Goal: Task Accomplishment & Management: Use online tool/utility

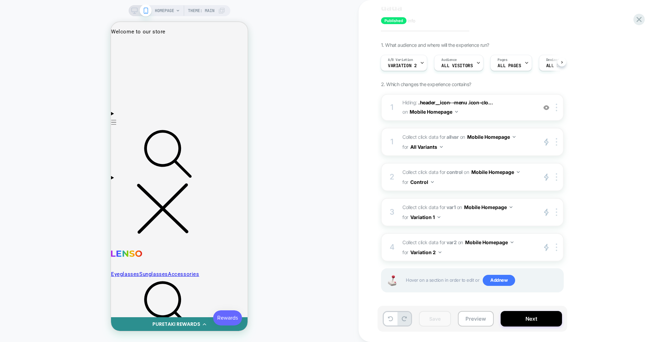
scroll to position [28, 0]
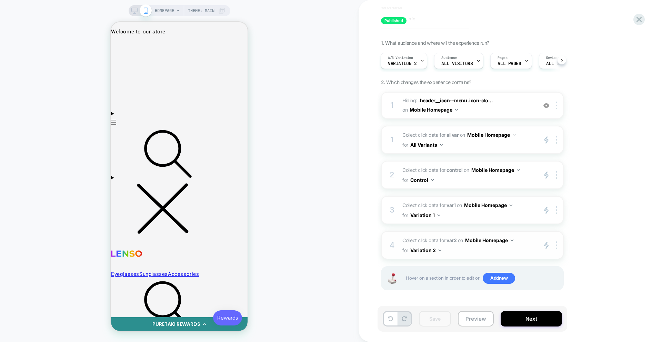
click at [477, 251] on span "Collect click data for var2 on Mobile Homepage for Variation 2" at bounding box center [467, 245] width 131 height 20
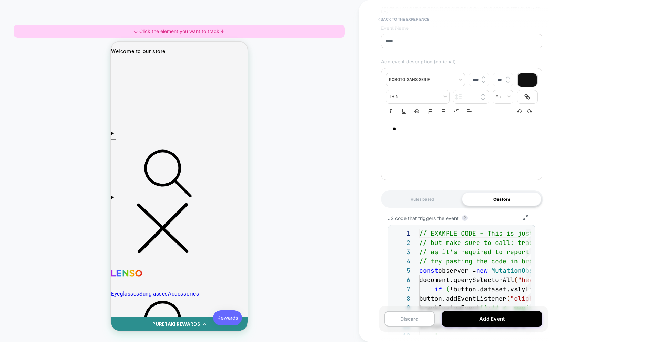
scroll to position [136, 0]
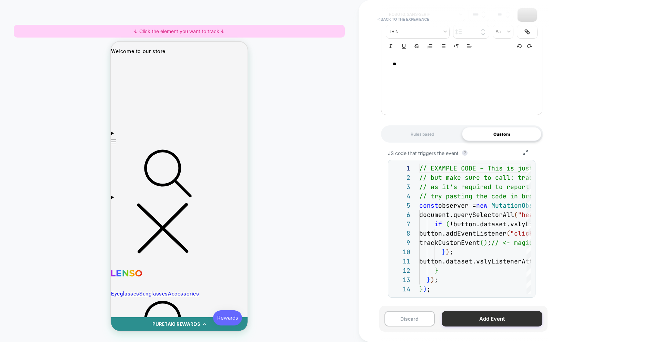
click at [486, 321] on button "Add Event" at bounding box center [492, 319] width 101 height 16
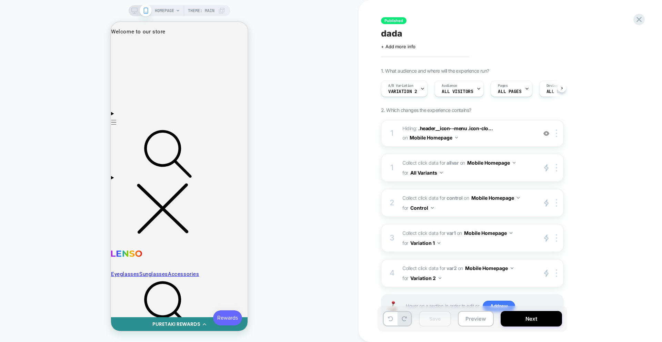
scroll to position [0, 0]
click at [528, 320] on button "Next" at bounding box center [530, 319] width 61 height 16
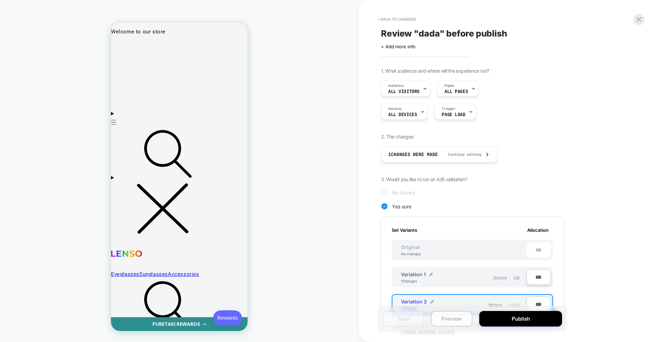
click at [464, 318] on button "Preview" at bounding box center [451, 319] width 41 height 16
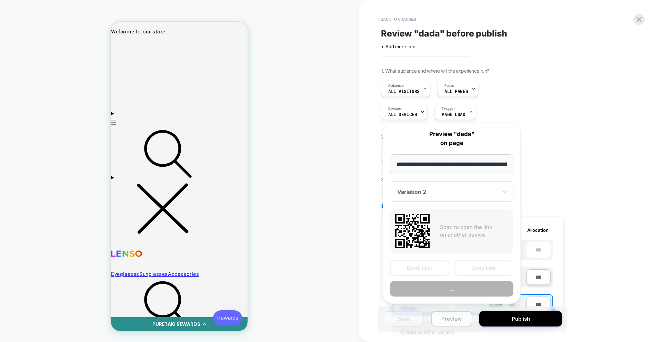
scroll to position [0, 32]
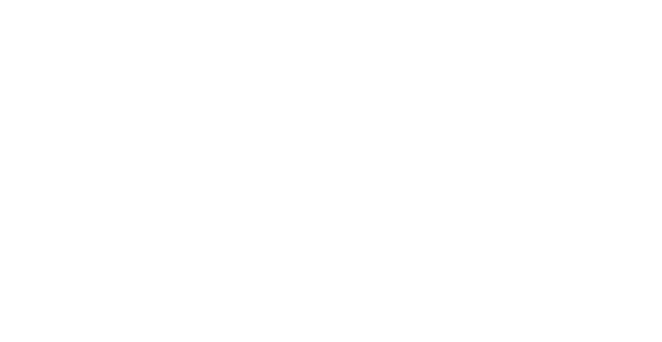
click at [411, 3] on html at bounding box center [331, 1] width 662 height 3
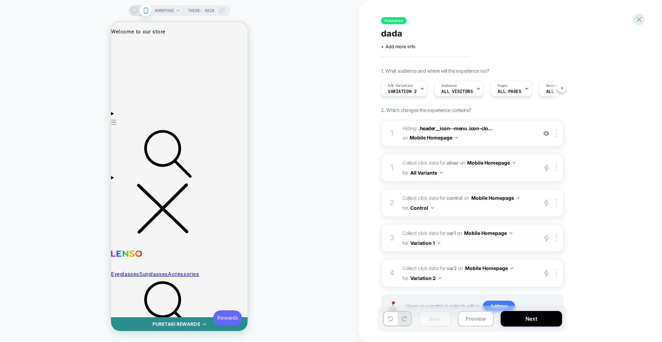
scroll to position [28, 0]
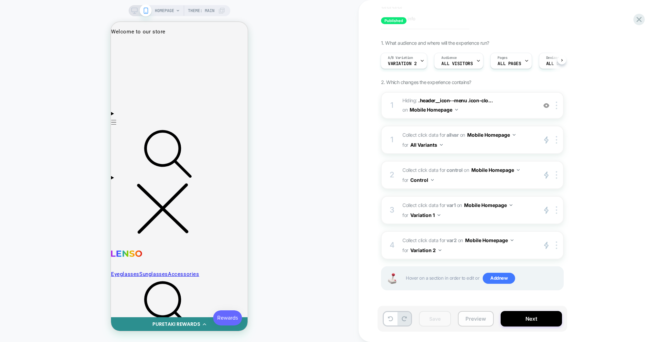
click at [0, 0] on button "Preview" at bounding box center [0, 0] width 0 height 0
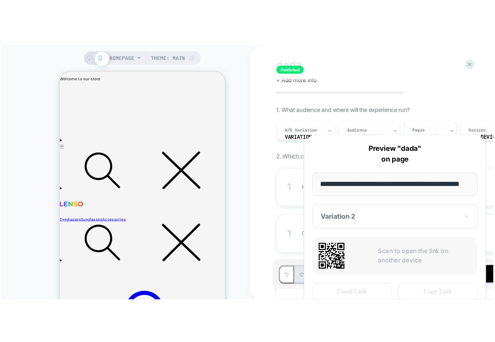
scroll to position [0, 0]
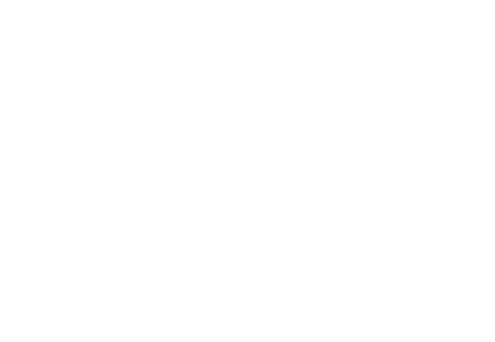
click at [162, 3] on html at bounding box center [247, 1] width 495 height 3
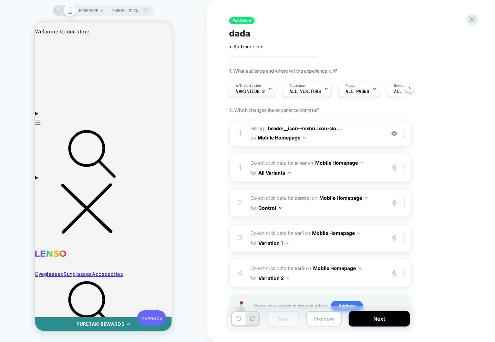
click at [136, 14] on button "Preview" at bounding box center [68, 9] width 136 height 9
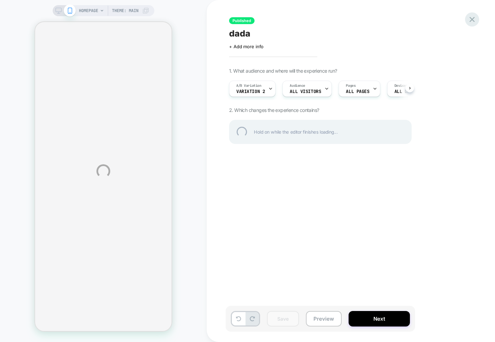
click at [469, 20] on div at bounding box center [472, 19] width 14 height 14
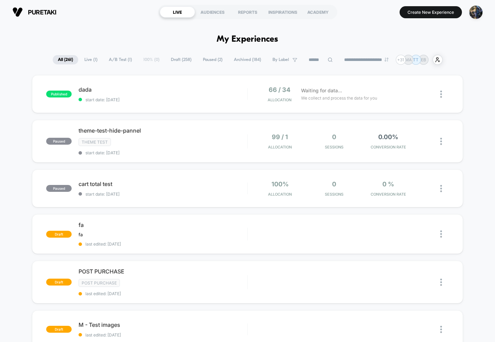
click at [413, 18] on section "Create New Experience" at bounding box center [414, 11] width 143 height 17
click at [413, 18] on button "Create New Experience" at bounding box center [431, 12] width 62 height 12
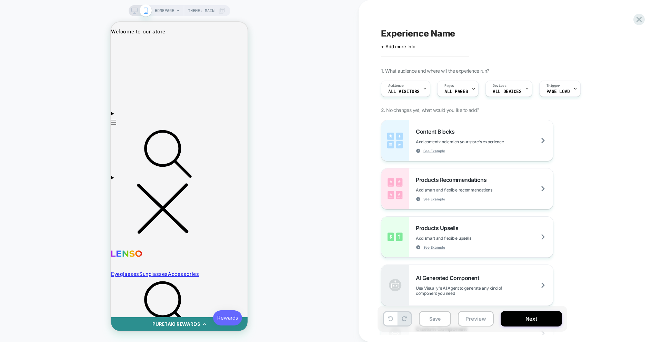
click at [292, 145] on div "HOMEPAGE Theme: MAIN" at bounding box center [179, 171] width 358 height 328
click at [491, 156] on div "Content Blocks Add content and enrich your store's experience See Example" at bounding box center [467, 140] width 172 height 41
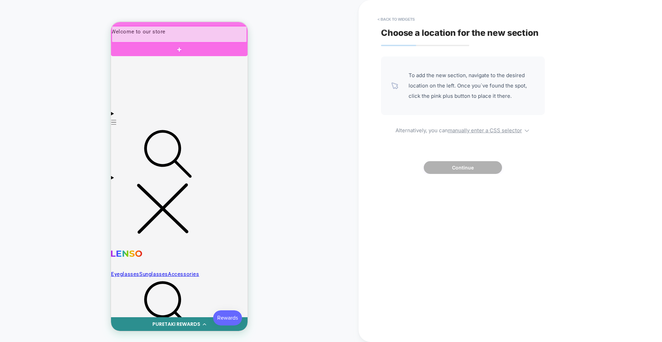
click at [202, 47] on div at bounding box center [179, 49] width 136 height 13
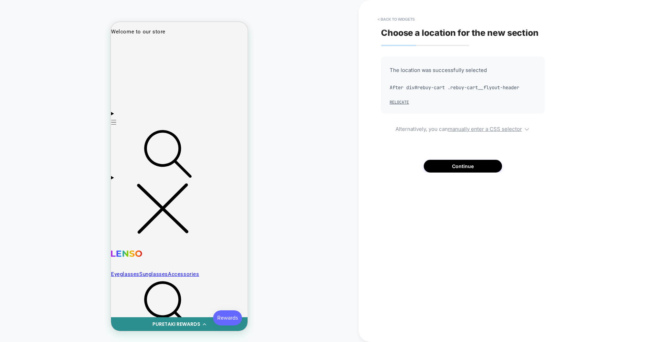
click at [450, 173] on div "Choose a location for the new section The location was successfully selected Af…" at bounding box center [506, 171] width 259 height 328
click at [444, 166] on button "Continue" at bounding box center [463, 166] width 78 height 13
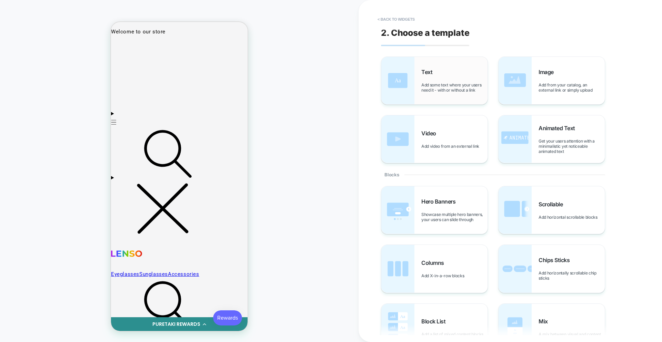
click at [423, 91] on span "Add some text where your users need it - with or without a link" at bounding box center [454, 87] width 66 height 10
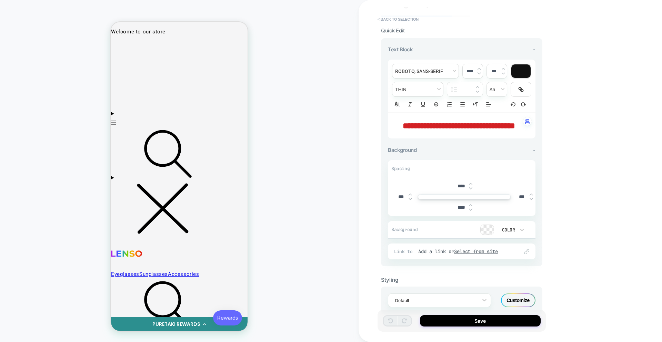
scroll to position [58, 0]
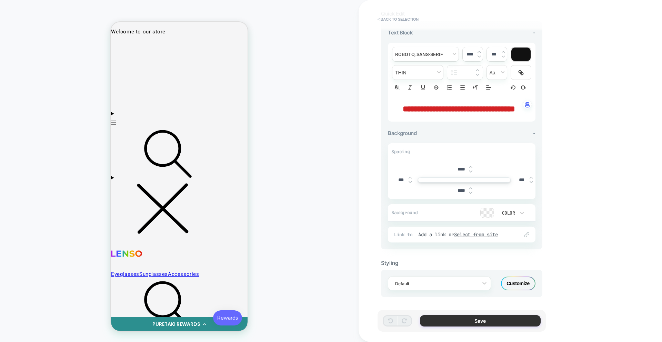
click at [478, 322] on button "Save" at bounding box center [480, 320] width 121 height 11
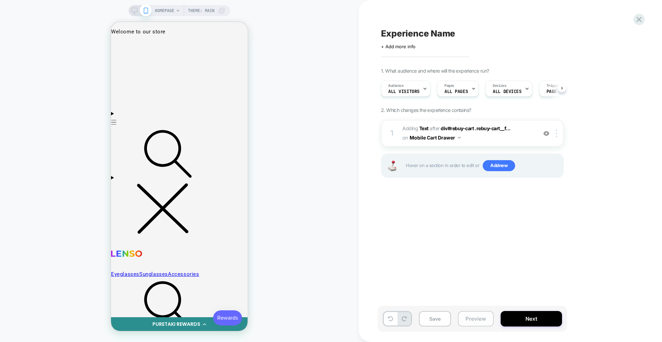
click at [477, 319] on button "Preview" at bounding box center [476, 319] width 36 height 16
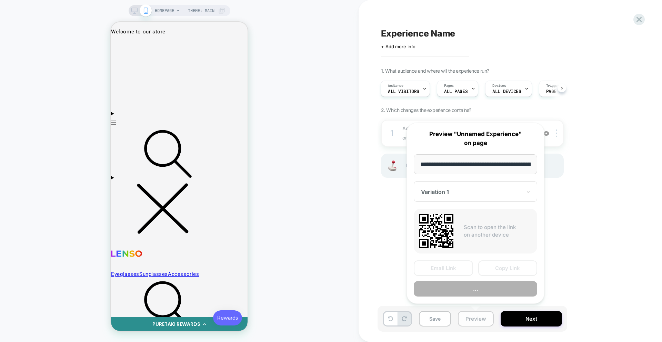
scroll to position [0, 32]
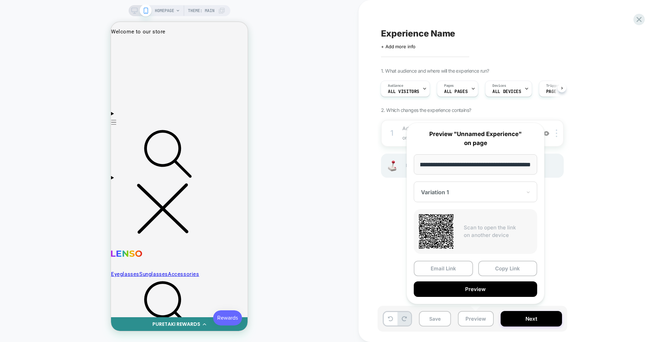
click at [360, 242] on div "Experience Name Click to edit experience details + Add more info 1. What audien…" at bounding box center [509, 171] width 303 height 342
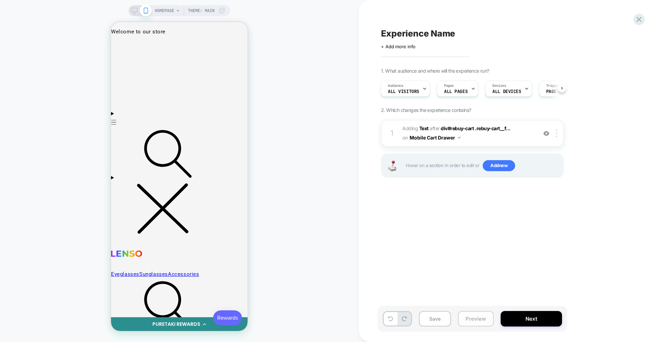
click at [484, 323] on button "Preview" at bounding box center [476, 319] width 36 height 16
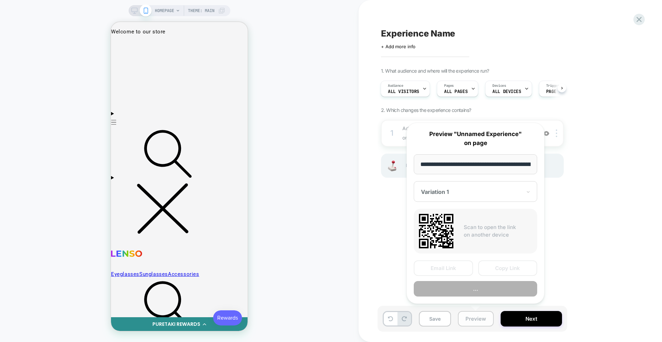
scroll to position [0, 32]
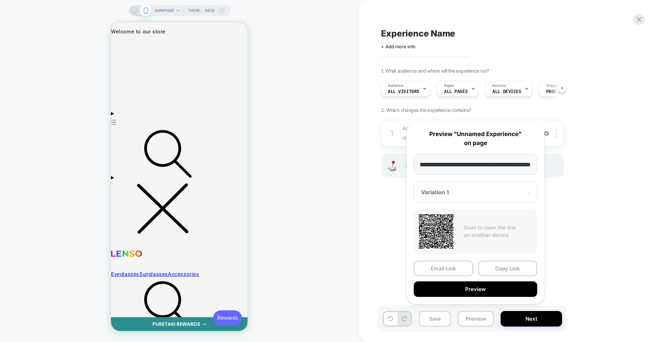
click at [395, 200] on div "Experience Name Click to edit experience details + Add more info 1. What audien…" at bounding box center [506, 171] width 259 height 328
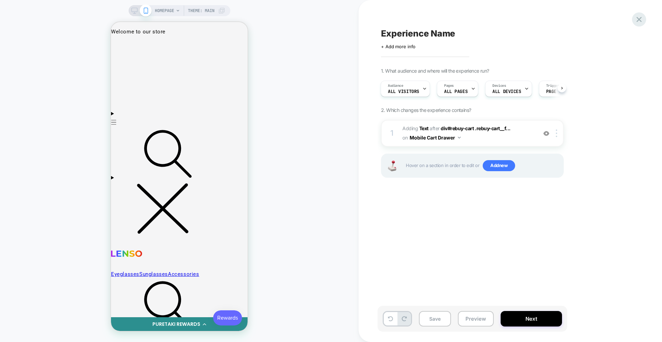
click at [495, 16] on icon at bounding box center [638, 19] width 9 height 9
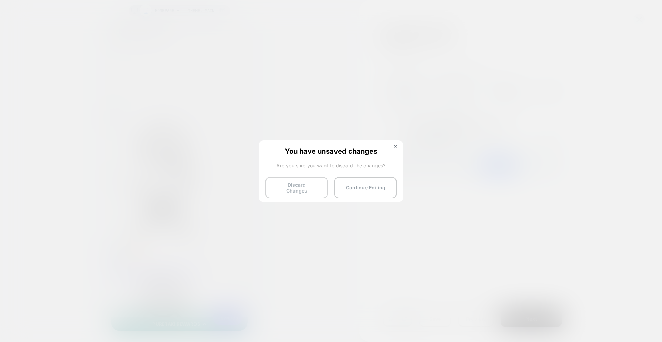
click at [295, 185] on button "Discard Changes" at bounding box center [296, 187] width 62 height 21
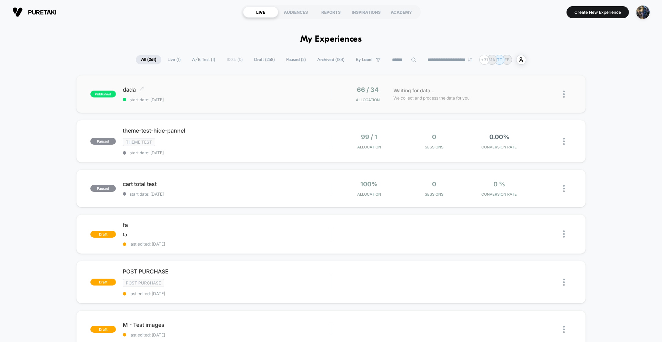
click at [187, 96] on div "dada Click to edit experience details Click to edit experience details start da…" at bounding box center [227, 94] width 208 height 16
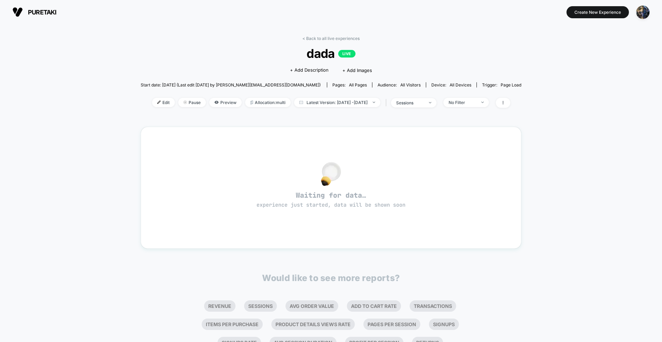
click at [150, 107] on div "Edit Pause Preview Allocation: multi Latest Version: Aug 21, 2025 - Aug 25, 202…" at bounding box center [331, 103] width 381 height 10
click at [152, 103] on span "Edit" at bounding box center [163, 102] width 23 height 9
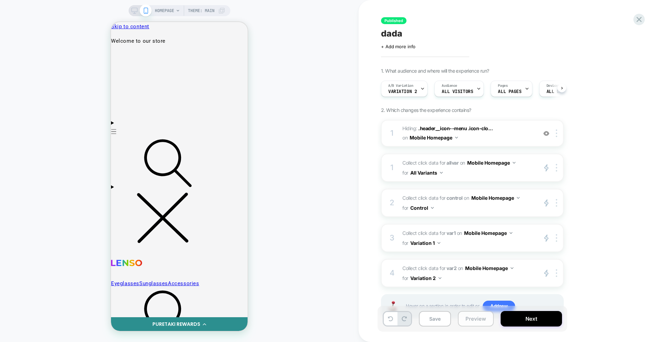
scroll to position [0, 0]
click at [479, 319] on button "Preview" at bounding box center [476, 319] width 36 height 16
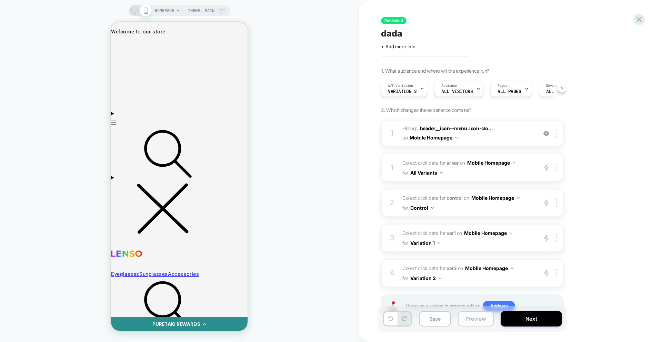
scroll to position [0, 0]
click at [0, 0] on img at bounding box center [0, 0] width 0 height 0
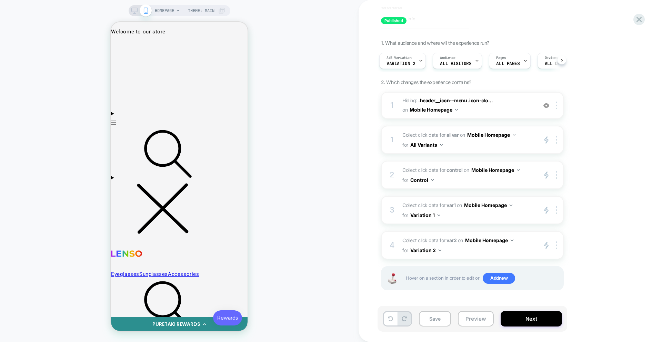
scroll to position [28, 0]
click at [0, 0] on span "A/B Variation" at bounding box center [0, 0] width 0 height 0
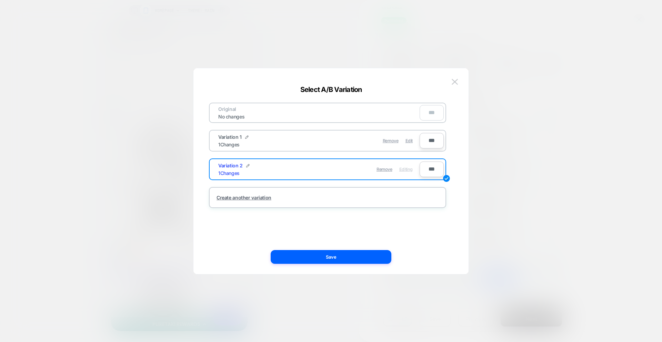
click at [407, 141] on span "Edit" at bounding box center [408, 140] width 7 height 5
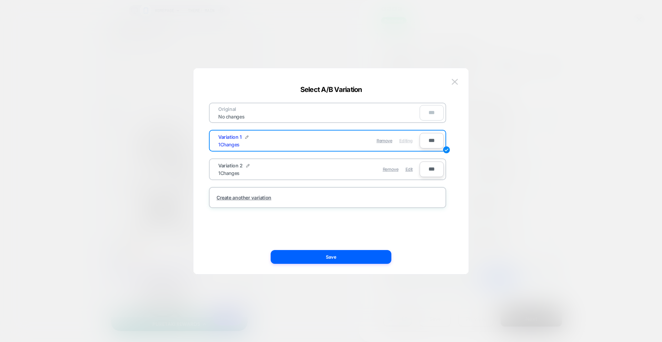
scroll to position [25, 0]
click at [337, 260] on button "Save" at bounding box center [331, 257] width 121 height 14
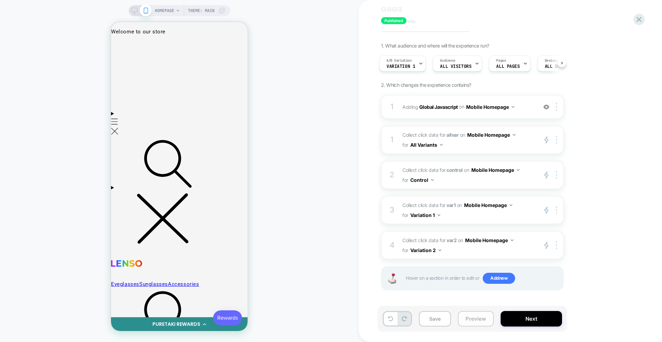
click at [474, 316] on button "Preview" at bounding box center [476, 319] width 36 height 16
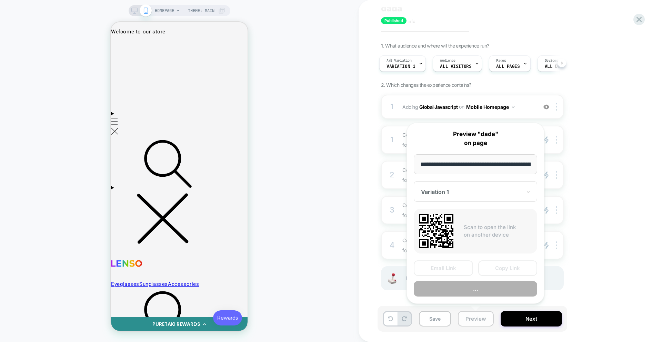
scroll to position [0, 32]
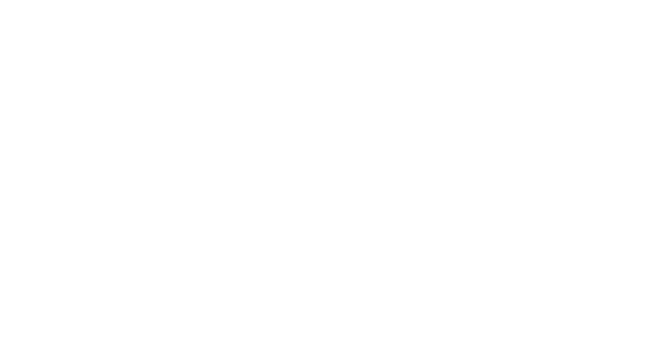
click at [489, 3] on html at bounding box center [331, 1] width 662 height 3
